Goal: Task Accomplishment & Management: Manage account settings

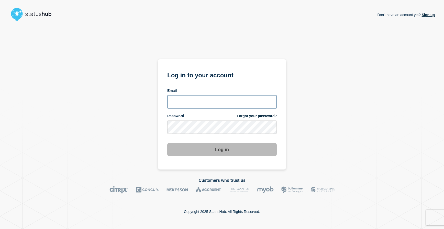
type input "[EMAIL_ADDRESS][DOMAIN_NAME]"
click at [233, 148] on button "Log in" at bounding box center [221, 149] width 109 height 13
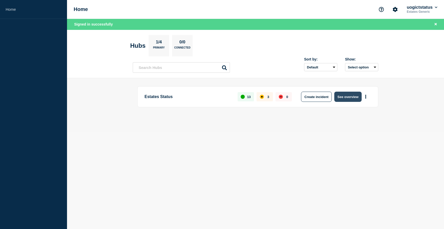
click at [350, 97] on button "See overview" at bounding box center [347, 97] width 27 height 10
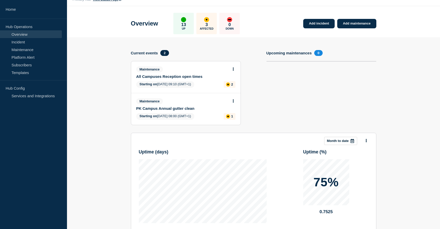
scroll to position [4, 0]
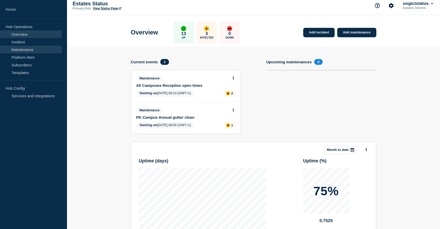
click at [24, 50] on link "Maintenance" at bounding box center [31, 50] width 62 height 8
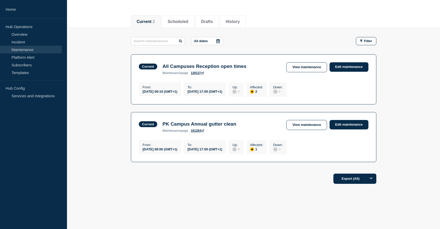
scroll to position [56, 0]
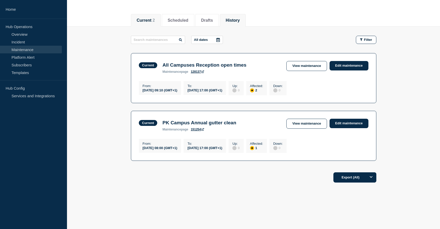
click at [234, 18] on button "History" at bounding box center [233, 20] width 14 height 5
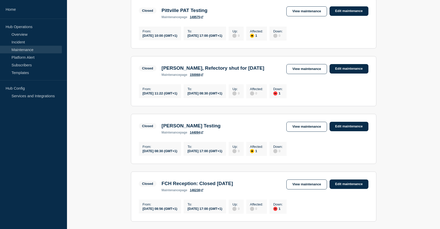
scroll to position [82, 0]
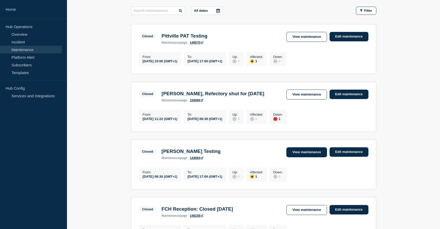
click at [302, 157] on link "View maintenance" at bounding box center [306, 152] width 40 height 10
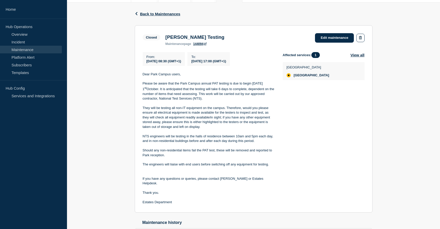
scroll to position [51, 0]
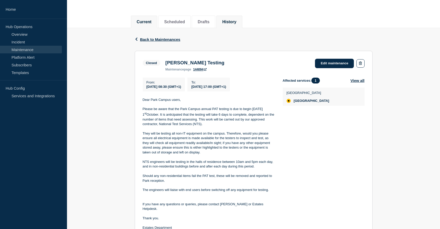
click at [147, 22] on button "Current" at bounding box center [144, 22] width 15 height 5
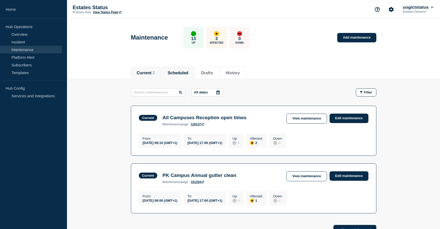
click at [181, 71] on button "Scheduled" at bounding box center [178, 73] width 21 height 5
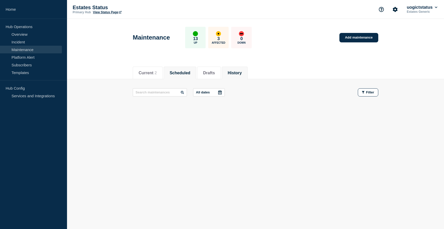
click at [241, 73] on button "History" at bounding box center [234, 73] width 14 height 5
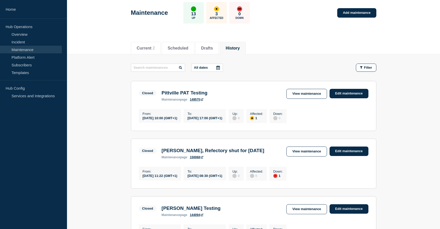
scroll to position [24, 0]
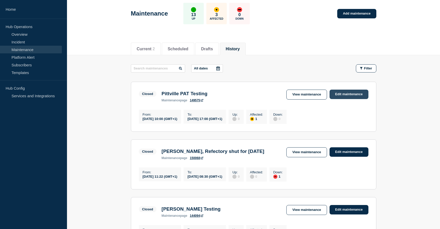
click at [342, 95] on link "Edit maintenance" at bounding box center [348, 94] width 39 height 9
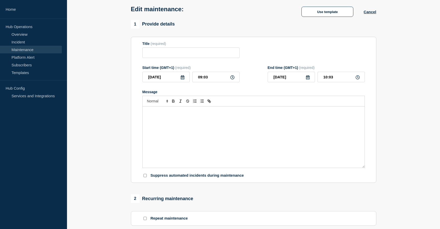
type input "Pittville PAT Testing"
type input "[DATE]"
type input "10:00"
type input "[DATE]"
type input "17:00"
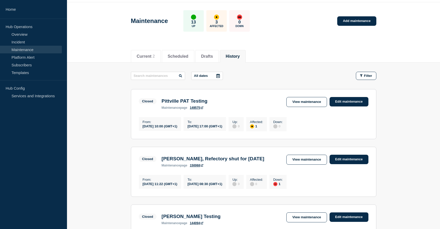
scroll to position [26, 0]
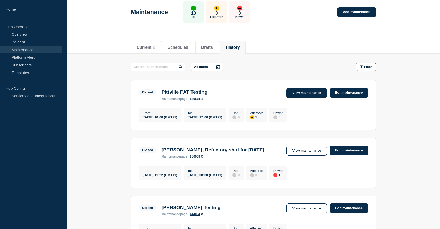
click at [305, 93] on link "View maintenance" at bounding box center [306, 93] width 40 height 10
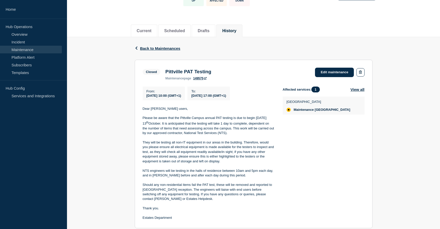
scroll to position [51, 0]
